Goal: Find specific page/section

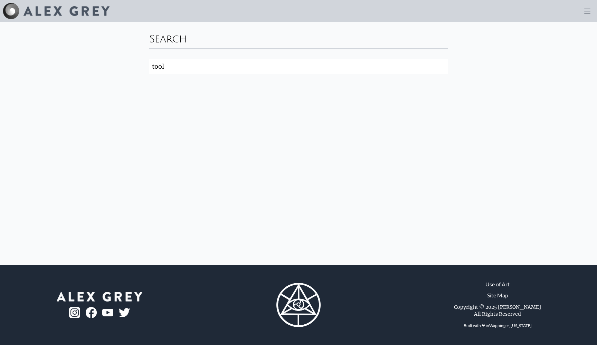
click at [299, 72] on input "tool" at bounding box center [298, 66] width 298 height 15
type input "t"
click button "Search" at bounding box center [0, 0] width 0 height 0
click at [41, 6] on div at bounding box center [56, 11] width 107 height 17
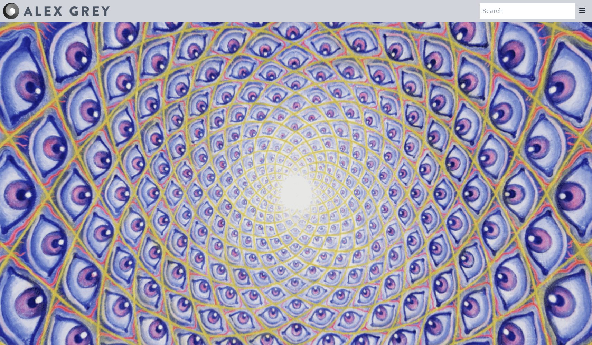
click at [582, 10] on icon at bounding box center [582, 10] width 6 height 4
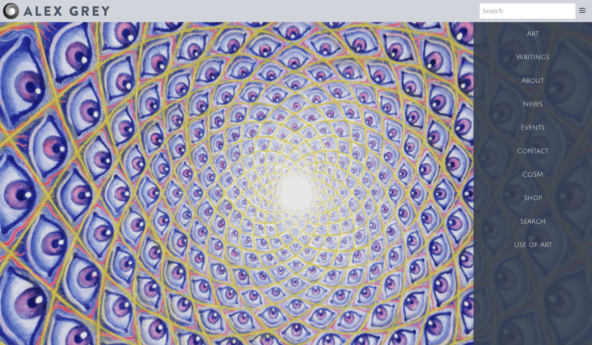
click at [534, 192] on div "Shop" at bounding box center [532, 197] width 118 height 23
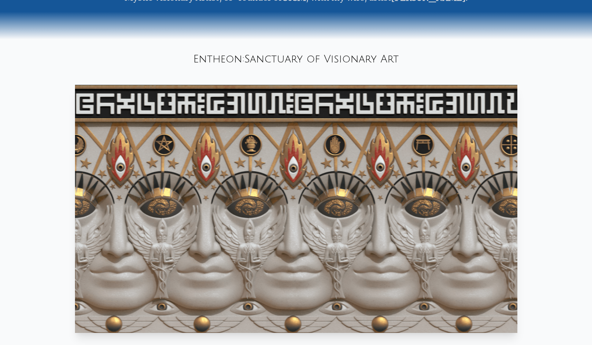
scroll to position [133, 0]
